Goal: Task Accomplishment & Management: Manage account settings

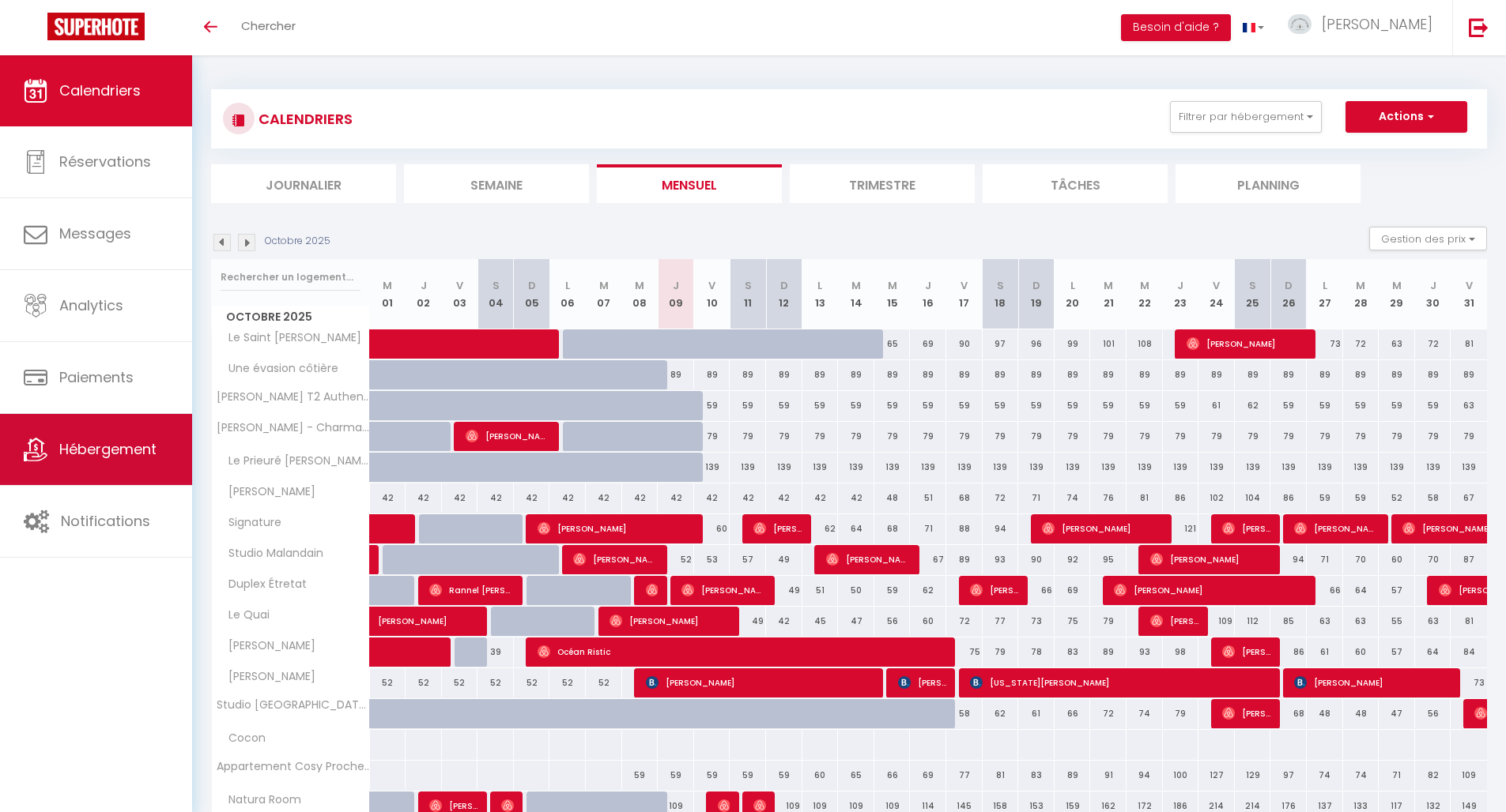
click at [148, 472] on link "Hébergement" at bounding box center [96, 449] width 192 height 71
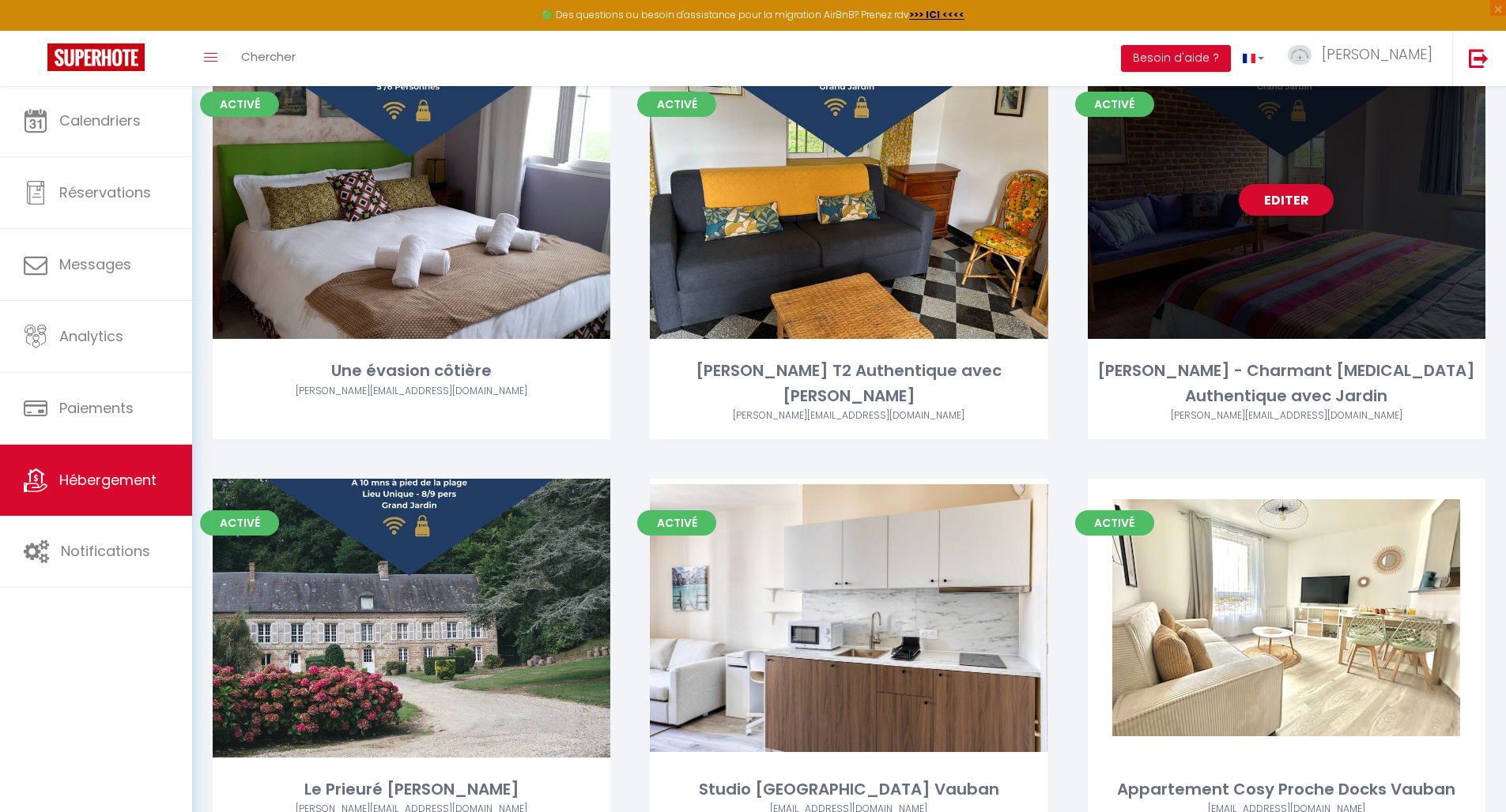
scroll to position [2272, 0]
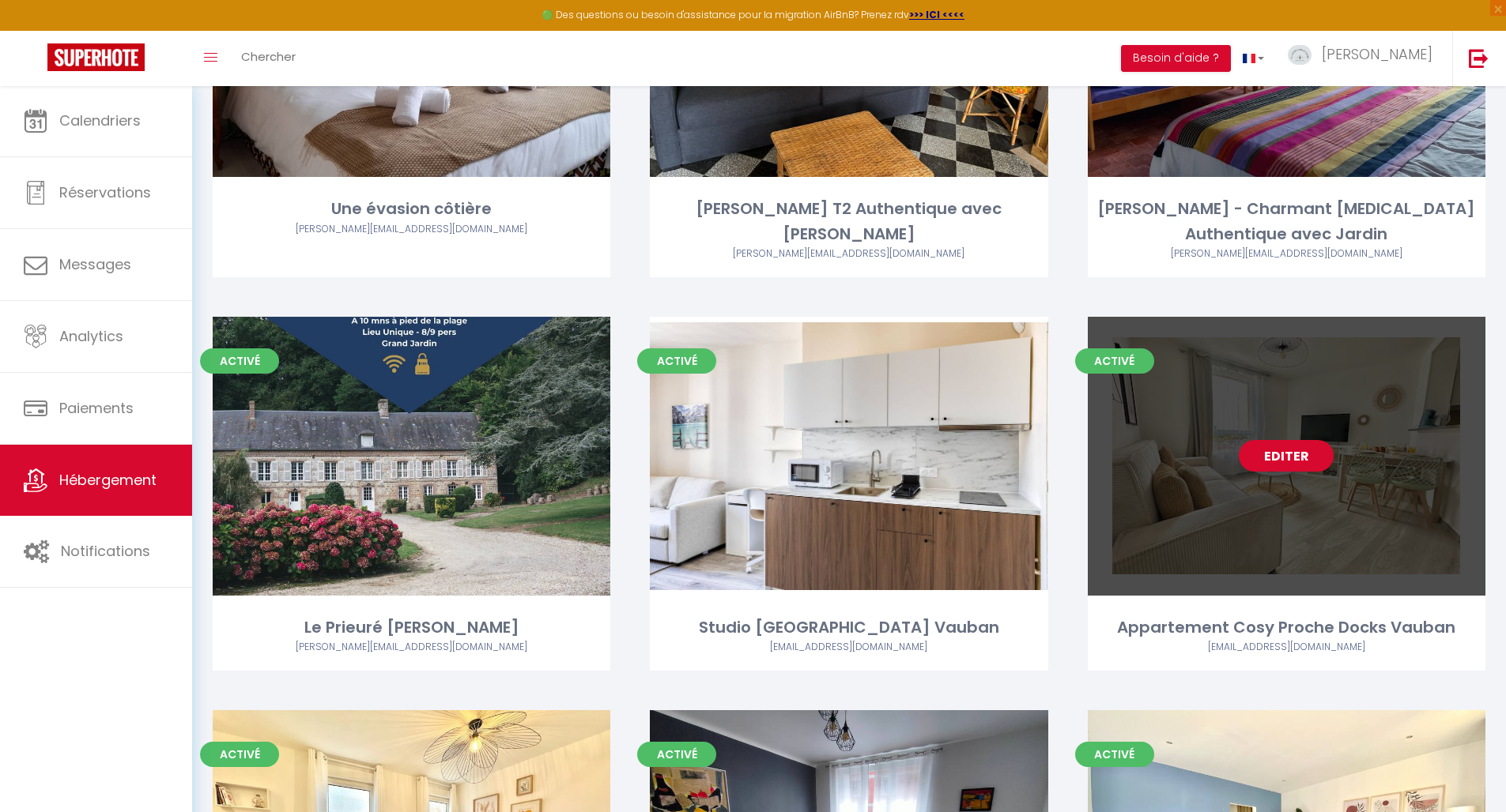
click at [1258, 440] on link "Editer" at bounding box center [1286, 456] width 95 height 32
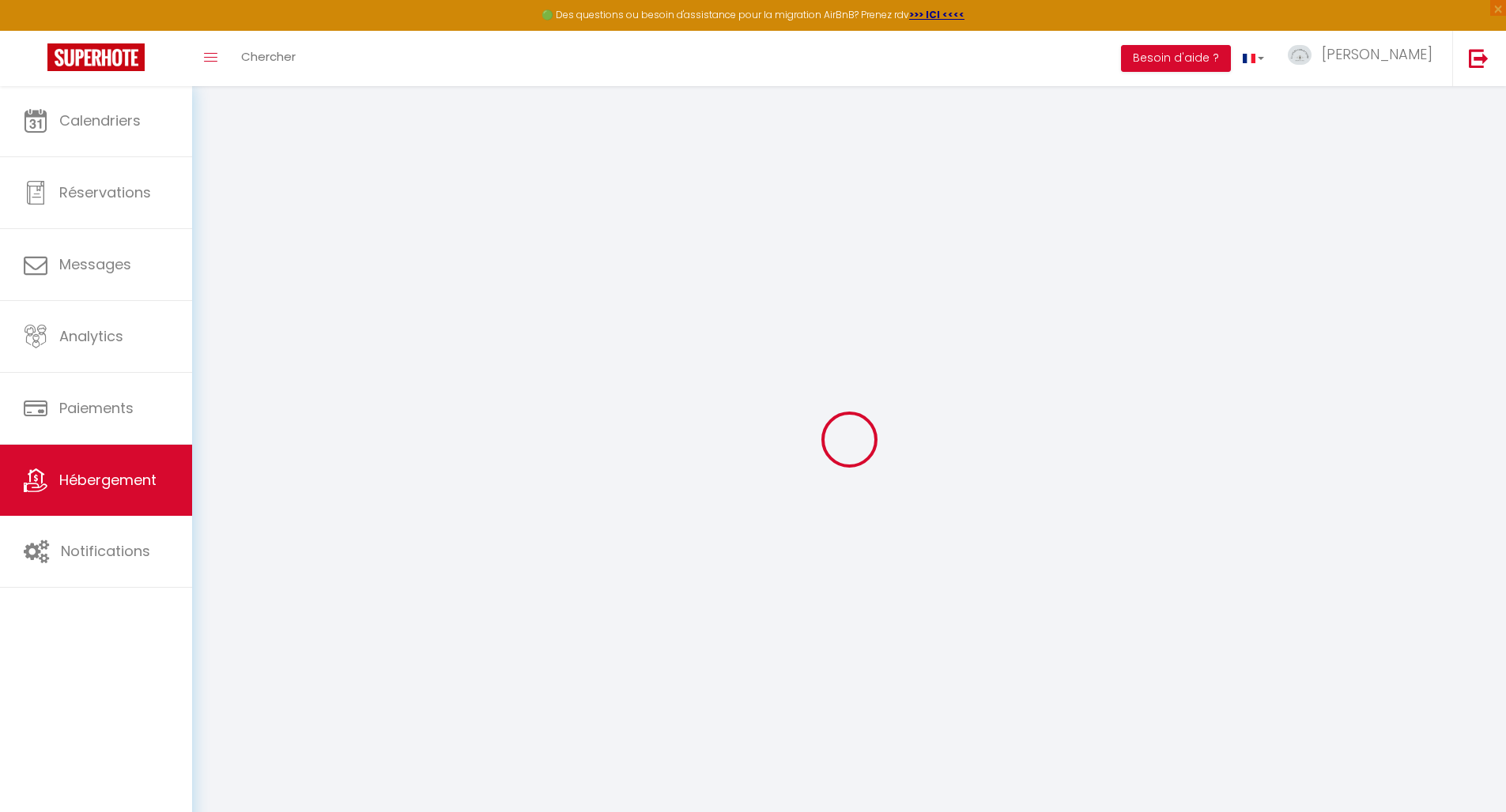
select select "+ 22 %"
select select
checkbox input "false"
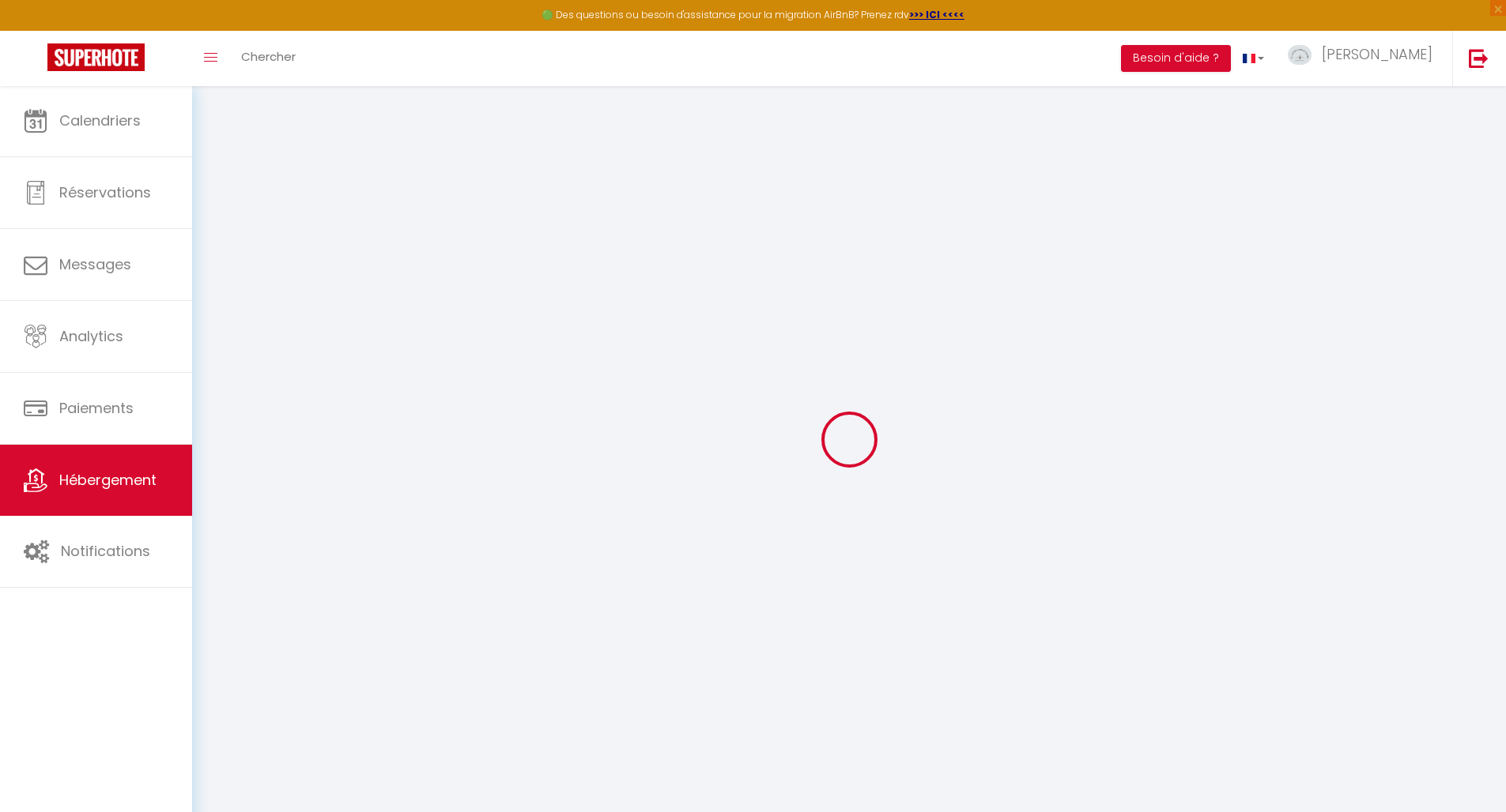
checkbox input "false"
select select "22714-1527307998094612024"
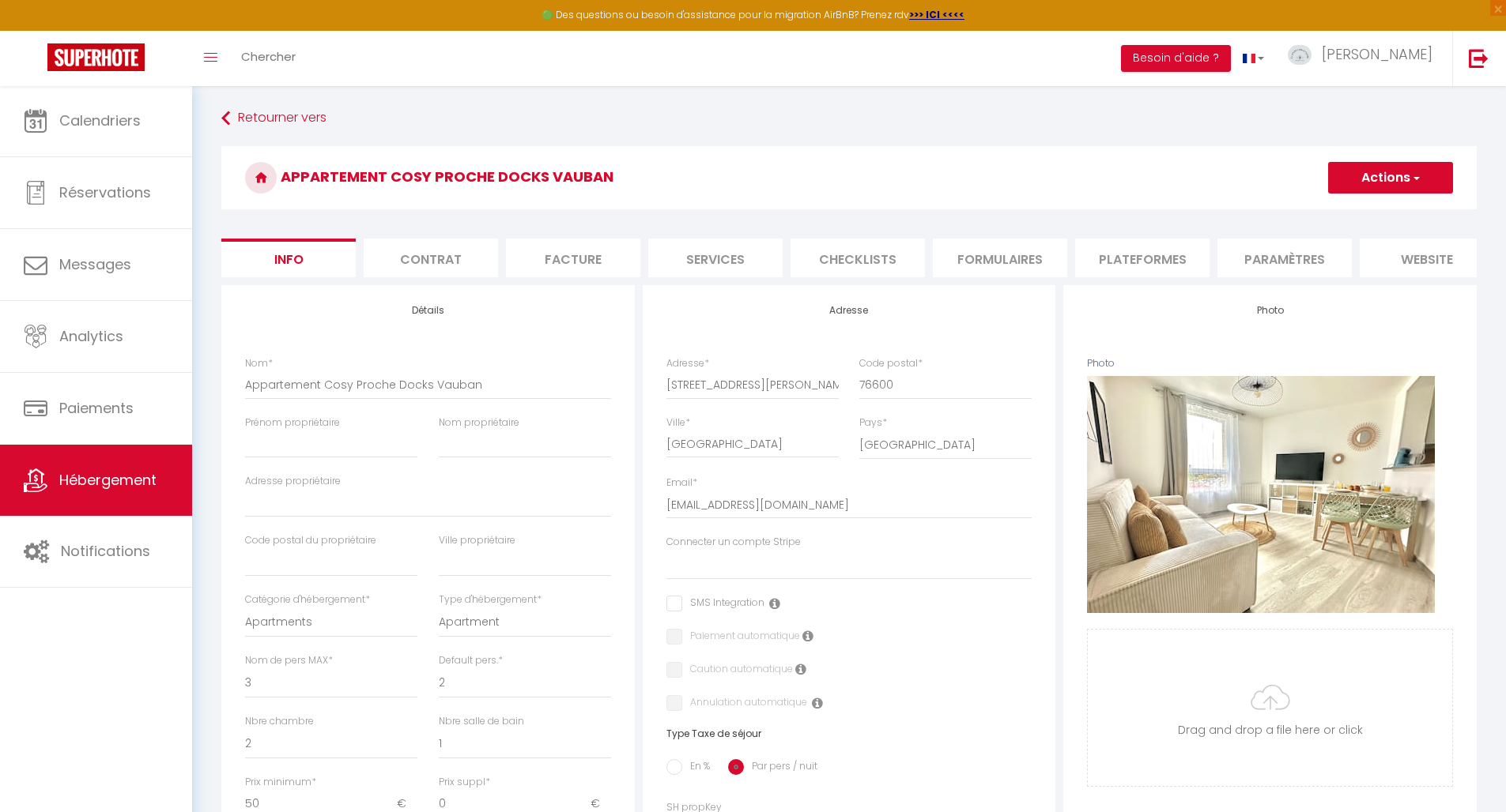
click at [1208, 269] on li "Plateformes" at bounding box center [1142, 258] width 134 height 38
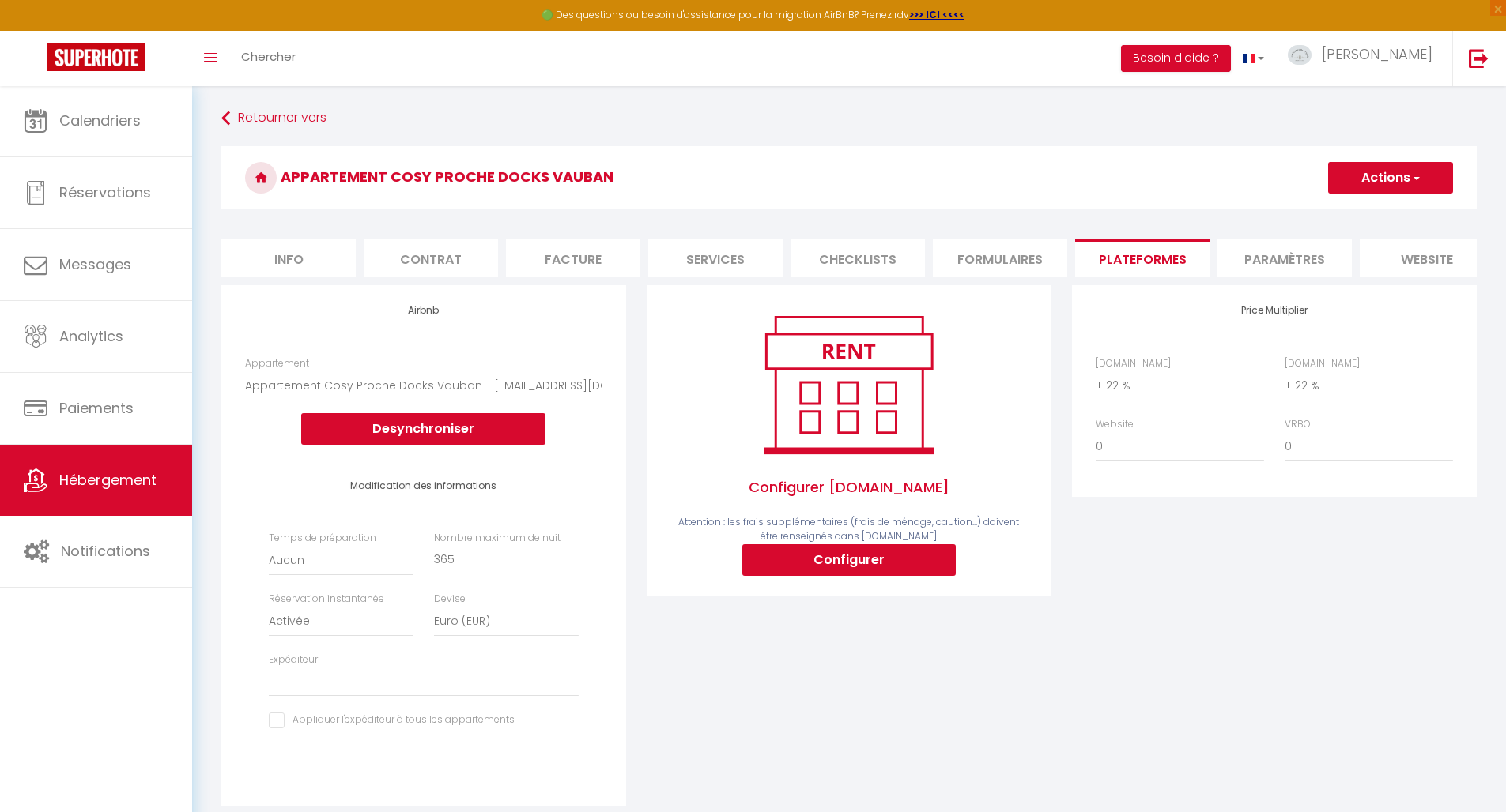
select select
select select "+ 35 %"
select select
click at [1367, 191] on button "Actions" at bounding box center [1390, 177] width 125 height 32
click at [1361, 214] on link "Enregistrer" at bounding box center [1389, 212] width 125 height 20
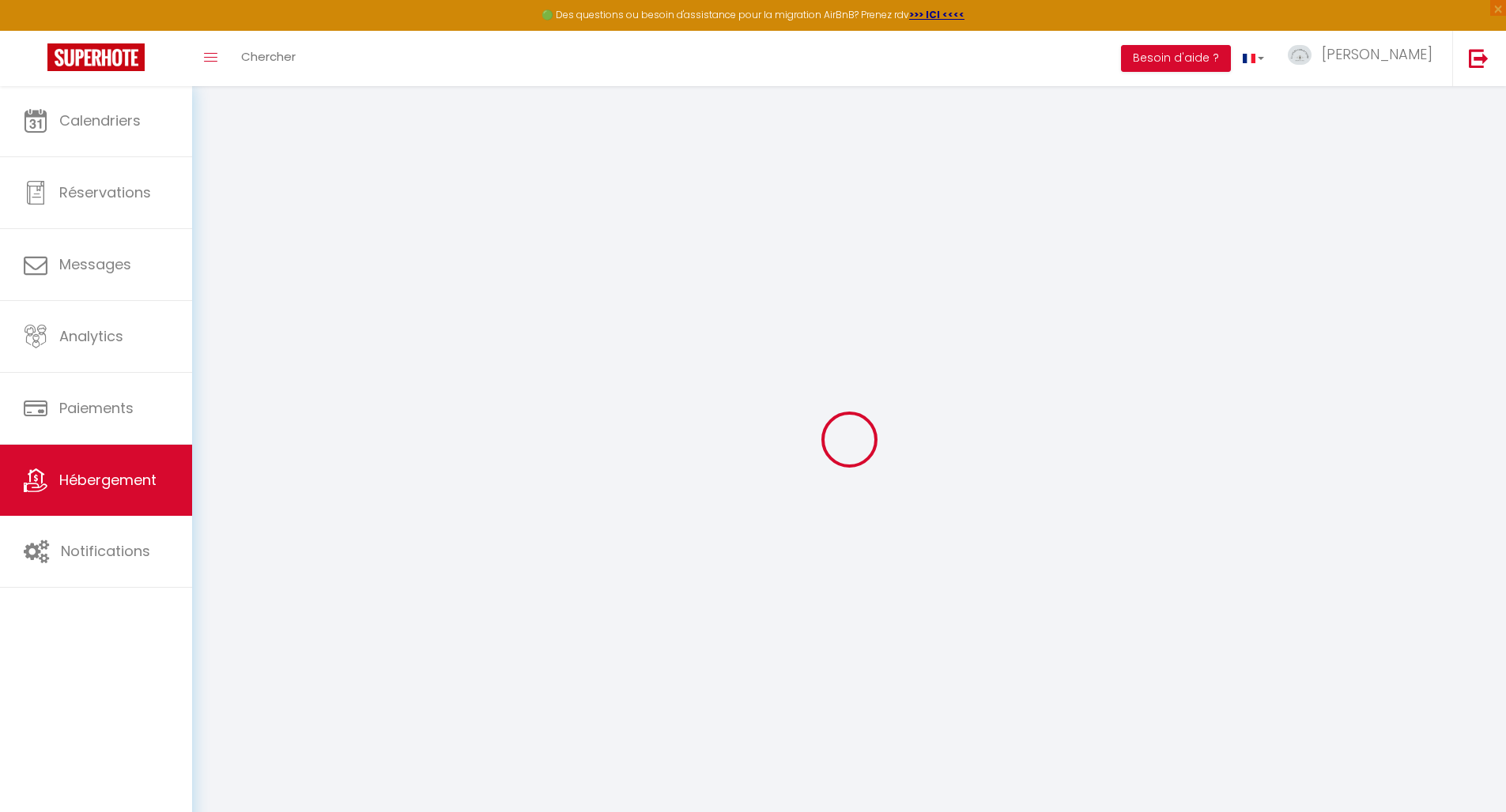
select select "EUR"
select select
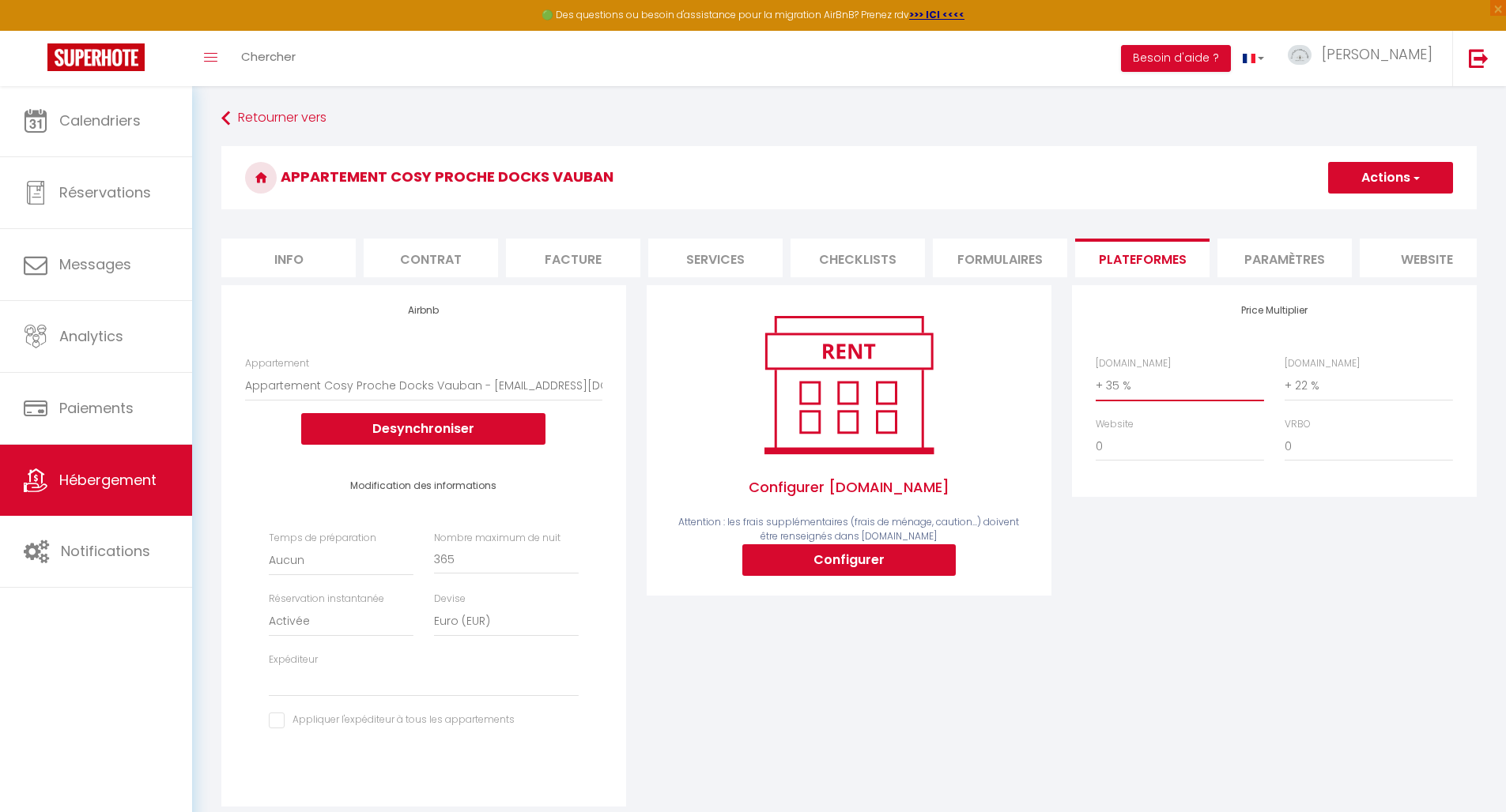
select select "+ 40 %"
select select
click at [1385, 176] on button "Actions" at bounding box center [1390, 177] width 125 height 32
click at [1375, 208] on link "Enregistrer" at bounding box center [1389, 212] width 125 height 20
select select "EUR"
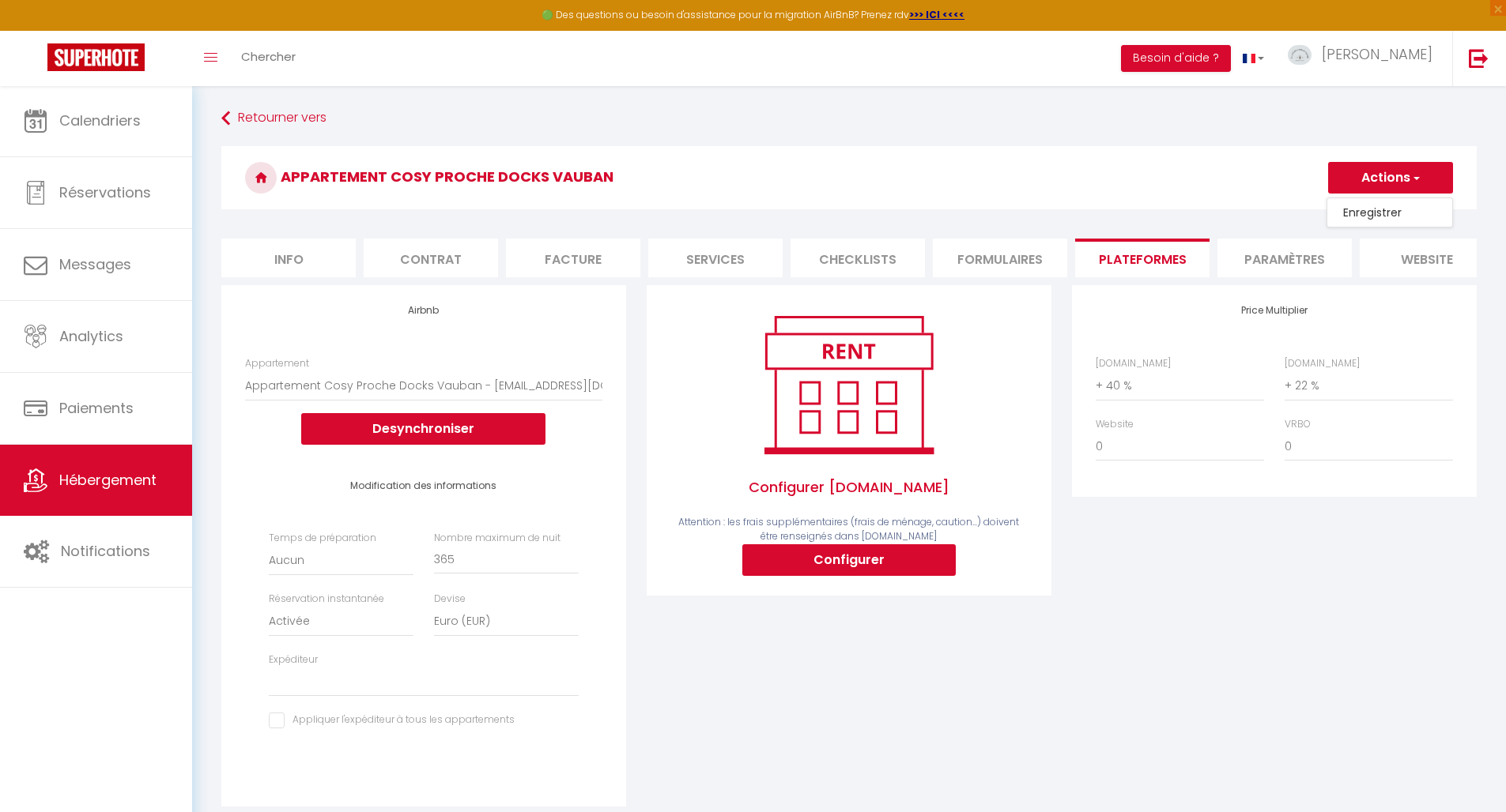
select select
